Goal: Check status: Check status

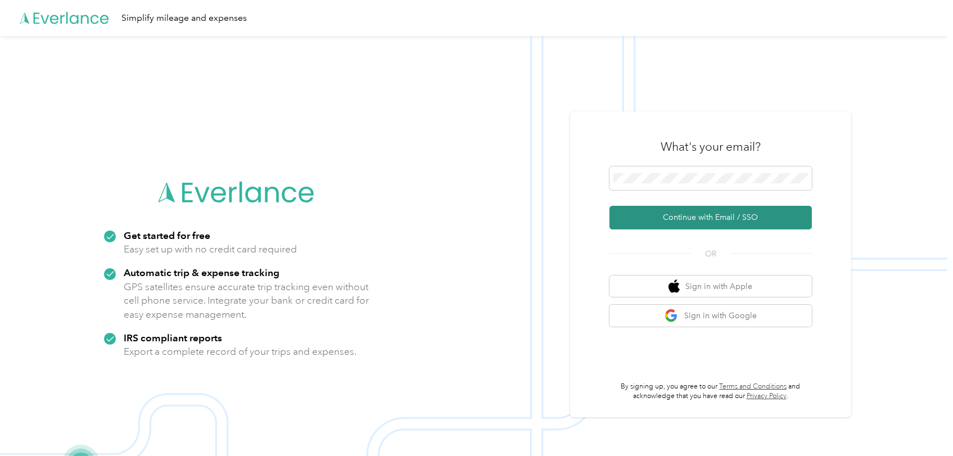
click at [708, 213] on button "Continue with Email / SSO" at bounding box center [711, 218] width 202 height 24
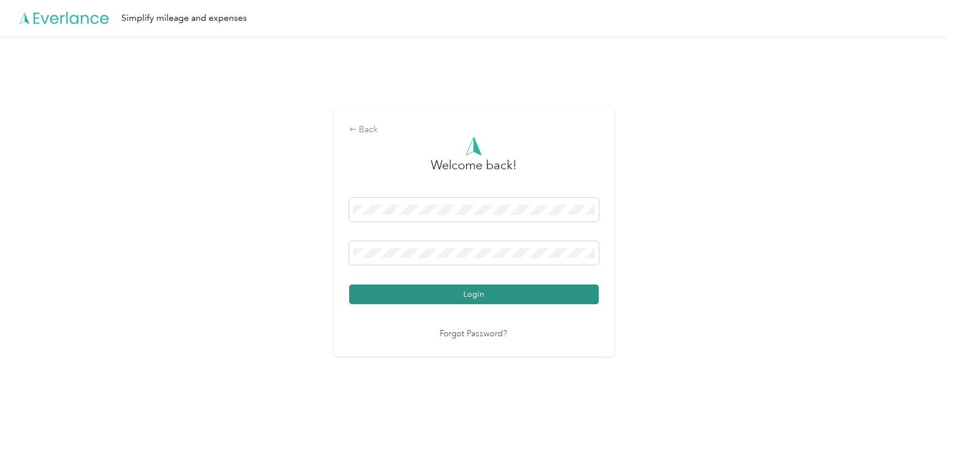
click at [477, 294] on button "Login" at bounding box center [474, 295] width 250 height 20
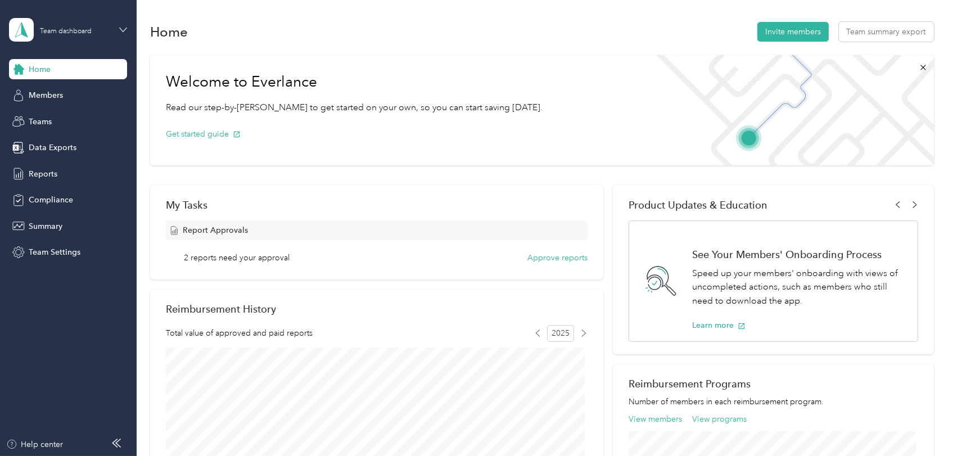
click at [120, 26] on icon at bounding box center [123, 30] width 8 height 8
click at [37, 92] on div "Team dashboard" at bounding box center [50, 91] width 62 height 12
click at [50, 170] on span "Reports" at bounding box center [43, 174] width 29 height 12
